Goal: Task Accomplishment & Management: Complete application form

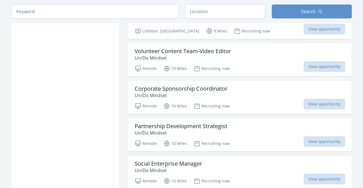
scroll to position [609, 0]
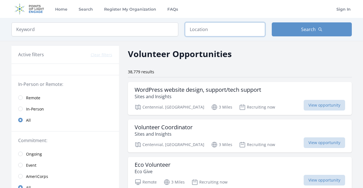
click at [194, 29] on input "text" at bounding box center [225, 29] width 80 height 14
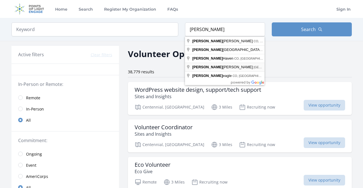
type input "Glendale, CA, USA"
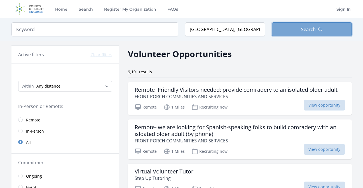
click at [287, 29] on button "Search" at bounding box center [312, 29] width 80 height 14
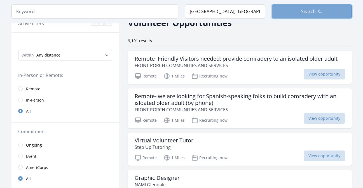
scroll to position [31, 0]
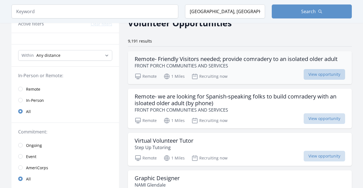
click at [325, 73] on span "View opportunity" at bounding box center [324, 74] width 41 height 11
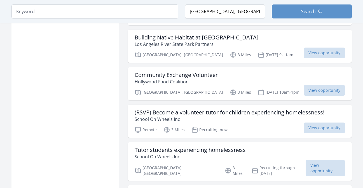
scroll to position [564, 0]
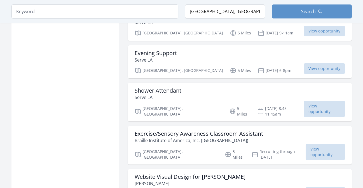
scroll to position [1410, 0]
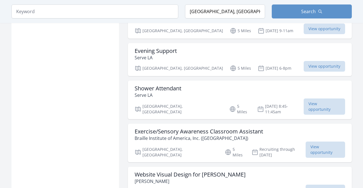
scroll to position [1412, 0]
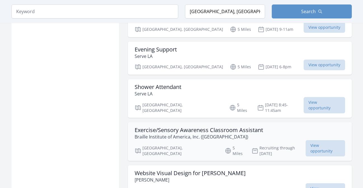
click at [215, 127] on h3 "Exercise/Sensory Awareness Classroom Assistant" at bounding box center [199, 130] width 128 height 7
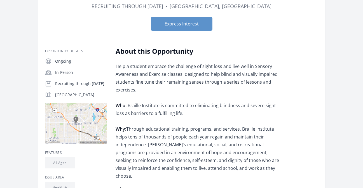
scroll to position [72, 0]
